Goal: Use online tool/utility: Use online tool/utility

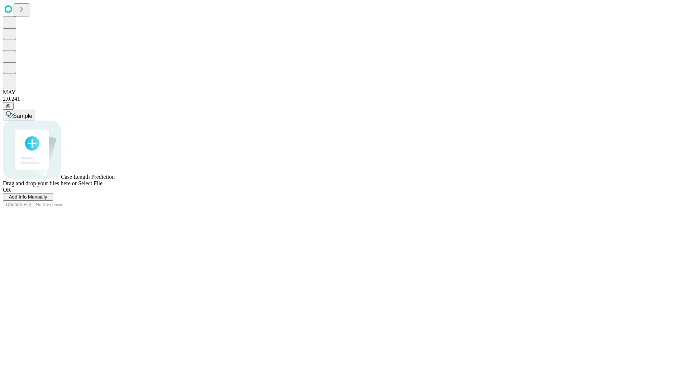
click at [47, 199] on span "Add Info Manually" at bounding box center [28, 196] width 38 height 5
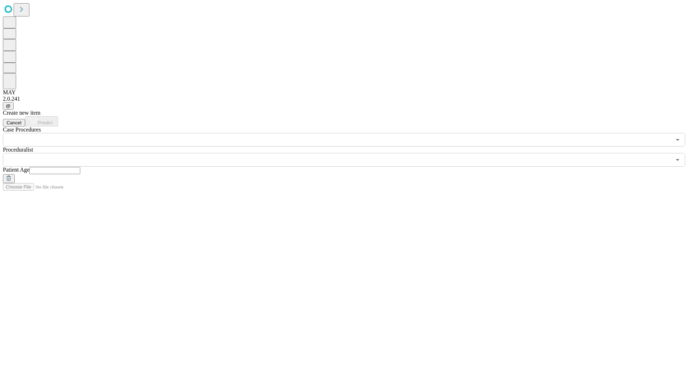
click at [80, 167] on input "text" at bounding box center [54, 170] width 51 height 7
type input "**"
click at [349, 153] on input "text" at bounding box center [337, 160] width 668 height 14
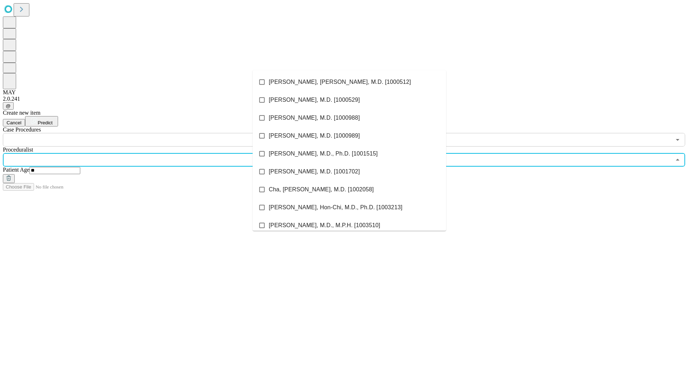
click at [349, 82] on li "[PERSON_NAME], [PERSON_NAME], M.D. [1000512]" at bounding box center [348, 82] width 193 height 18
click at [150, 133] on input "text" at bounding box center [337, 140] width 668 height 14
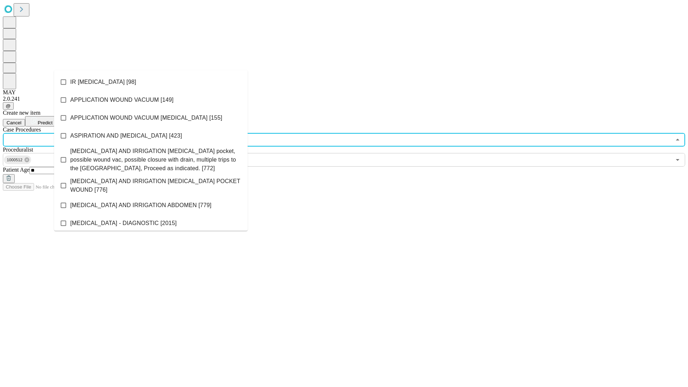
click at [151, 82] on li "IR [MEDICAL_DATA] [98]" at bounding box center [150, 82] width 193 height 18
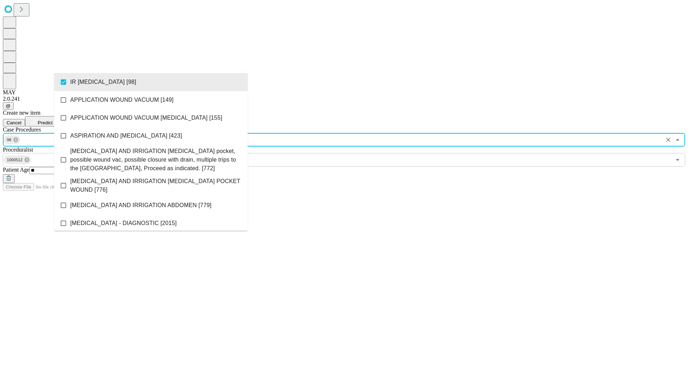
click at [52, 120] on span "Predict" at bounding box center [45, 122] width 15 height 5
